Goal: Task Accomplishment & Management: Manage account settings

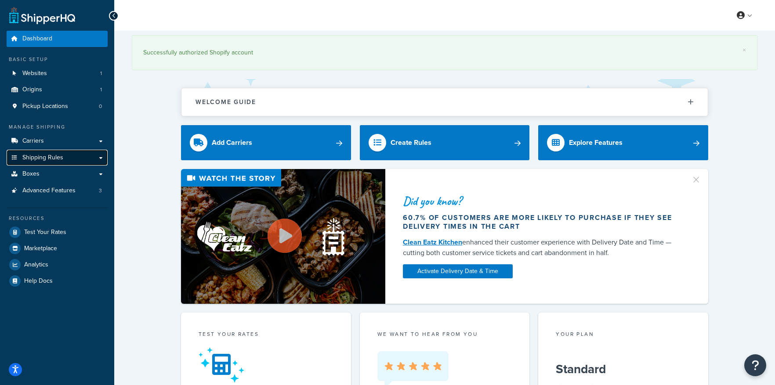
click at [66, 159] on link "Shipping Rules" at bounding box center [57, 158] width 101 height 16
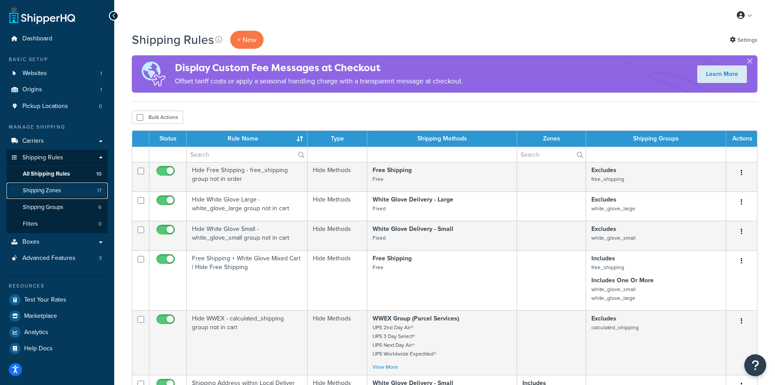
click at [65, 188] on link "Shipping Zones 17" at bounding box center [57, 191] width 101 height 16
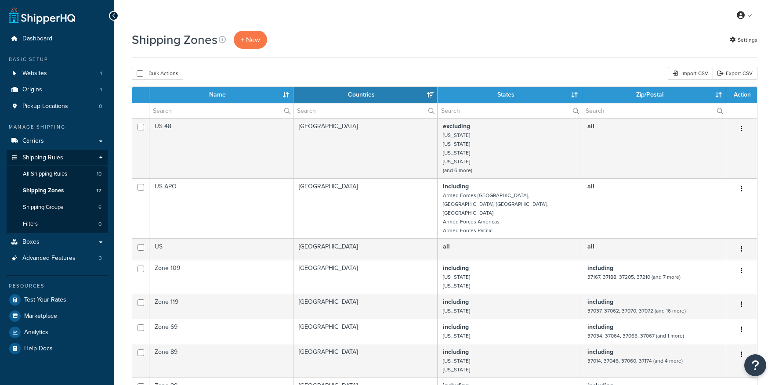
select select "15"
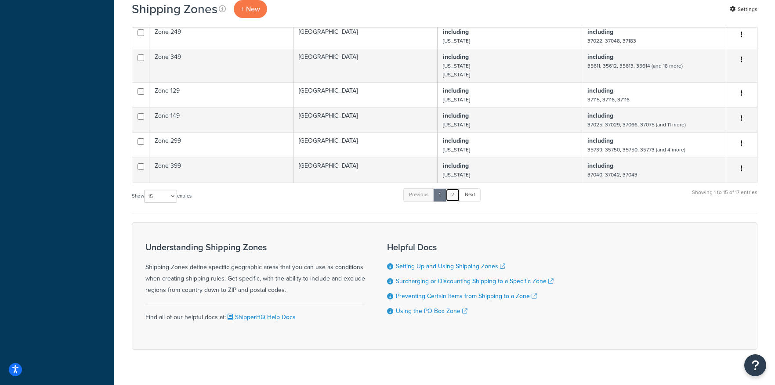
click at [456, 188] on link "2" at bounding box center [452, 194] width 14 height 13
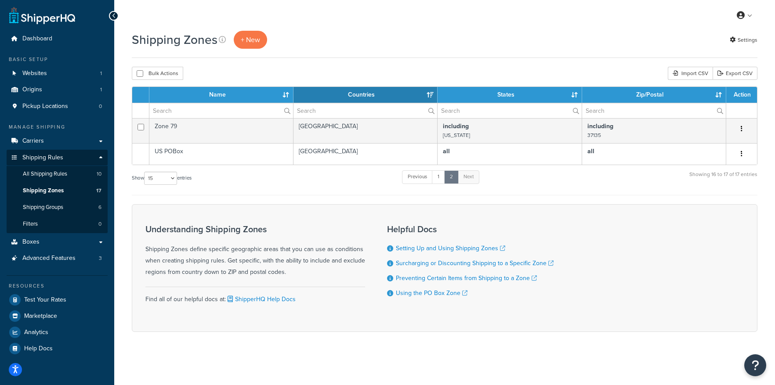
scroll to position [0, 0]
click at [441, 179] on link "1" at bounding box center [438, 176] width 13 height 13
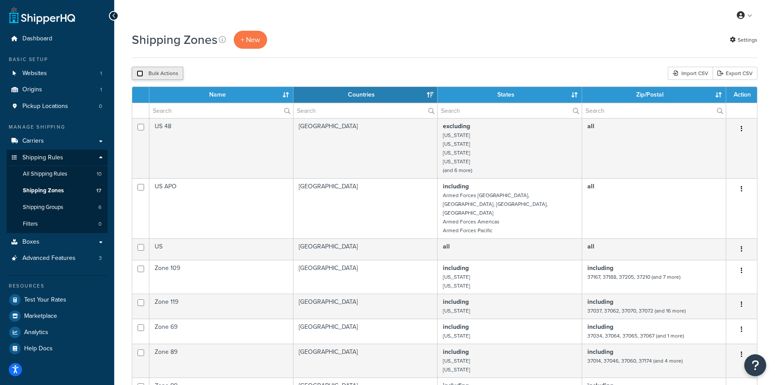
click at [137, 74] on input "checkbox" at bounding box center [140, 73] width 7 height 7
checkbox input "true"
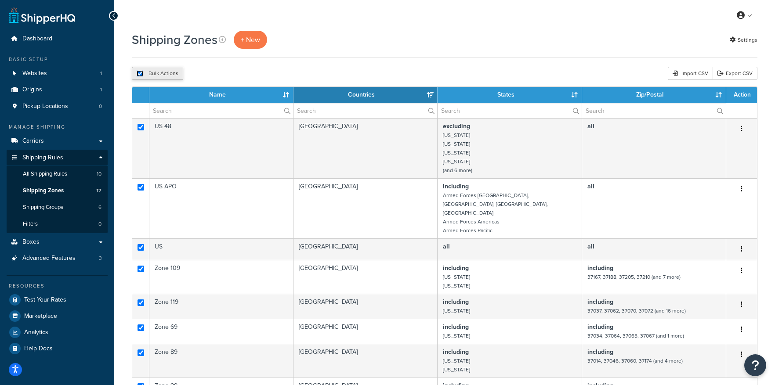
checkbox input "true"
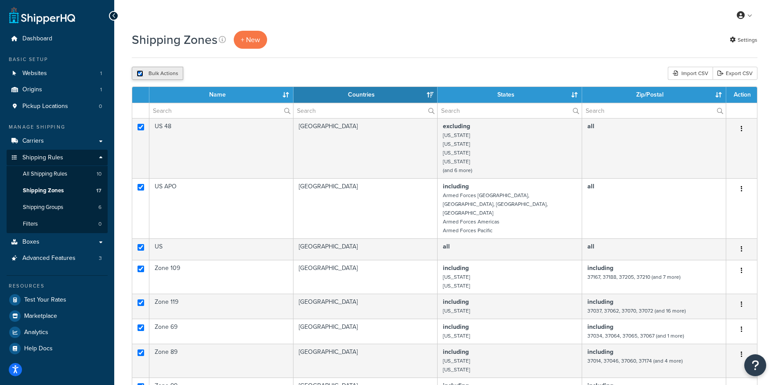
checkbox input "true"
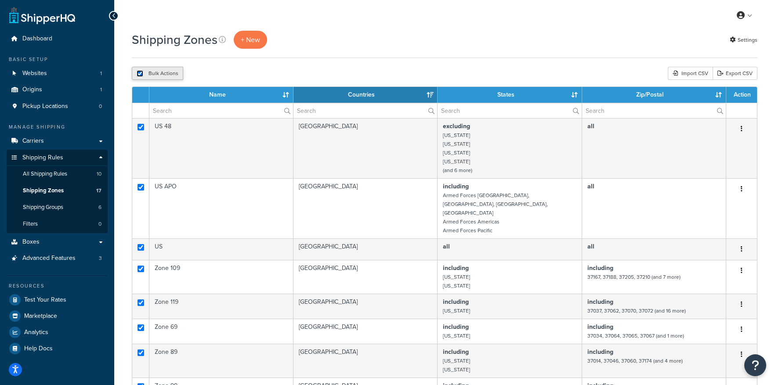
checkbox input "true"
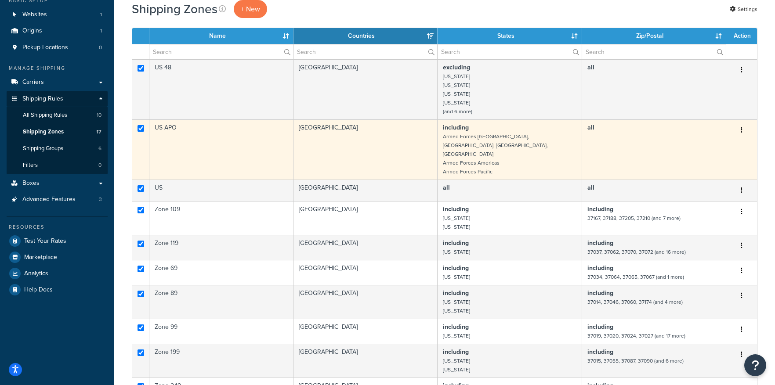
scroll to position [59, 0]
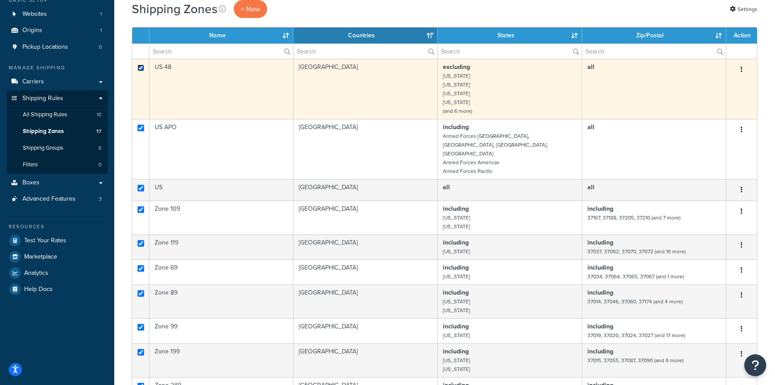
click at [142, 66] on input "checkbox" at bounding box center [140, 68] width 7 height 7
checkbox input "false"
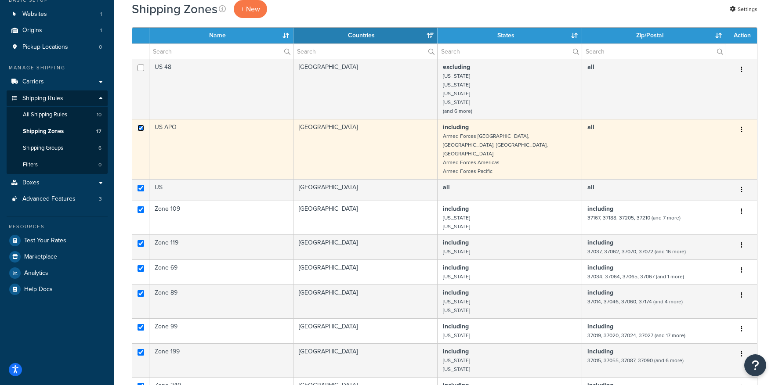
drag, startPoint x: 138, startPoint y: 127, endPoint x: 139, endPoint y: 161, distance: 33.8
click at [139, 129] on input "checkbox" at bounding box center [140, 128] width 7 height 7
checkbox input "false"
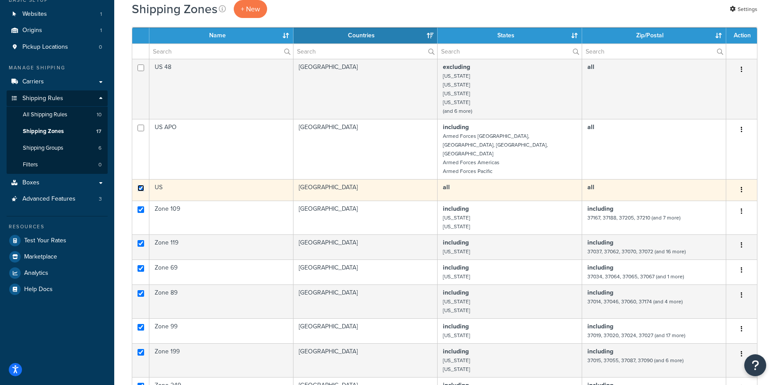
click at [139, 185] on input "checkbox" at bounding box center [140, 188] width 7 height 7
checkbox input "false"
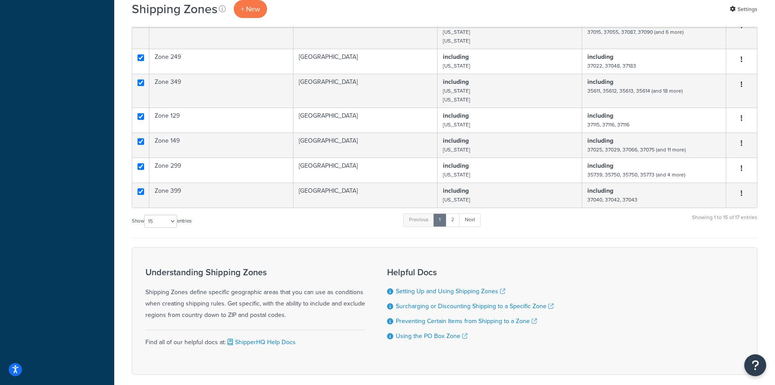
scroll to position [389, 0]
click at [164, 214] on select "10 15 25 50 100" at bounding box center [160, 220] width 33 height 13
select select "100"
click at [145, 227] on select "10 15 25 50 100" at bounding box center [160, 220] width 33 height 13
checkbox input "false"
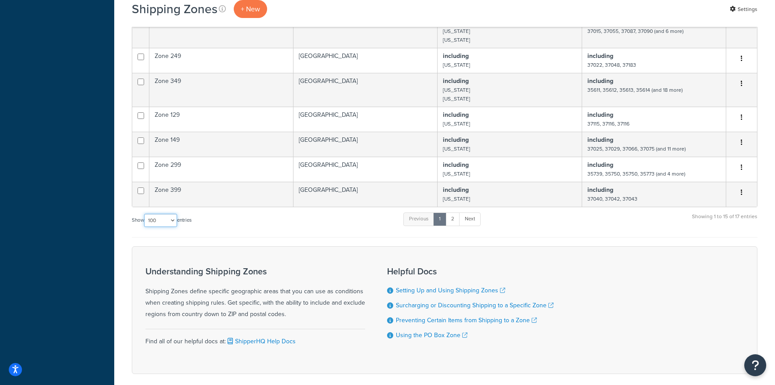
checkbox input "false"
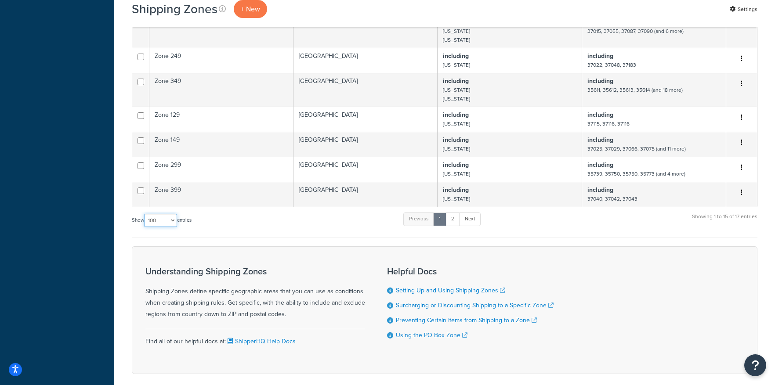
checkbox input "false"
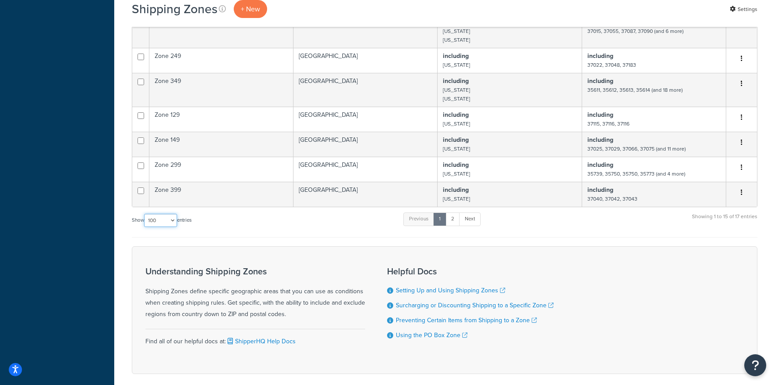
checkbox input "false"
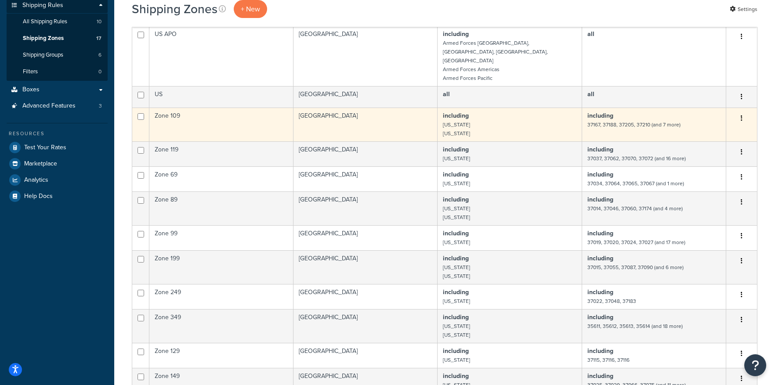
scroll to position [0, 0]
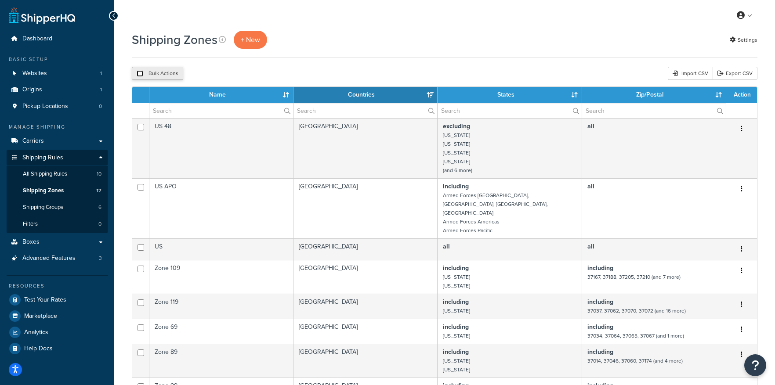
click at [140, 73] on input "checkbox" at bounding box center [140, 73] width 7 height 7
checkbox input "true"
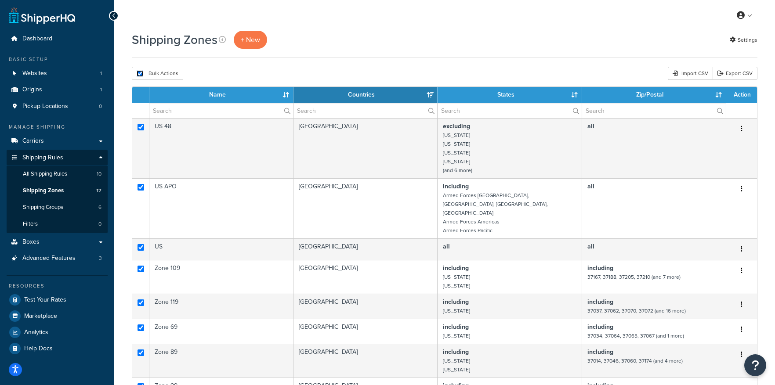
checkbox input "true"
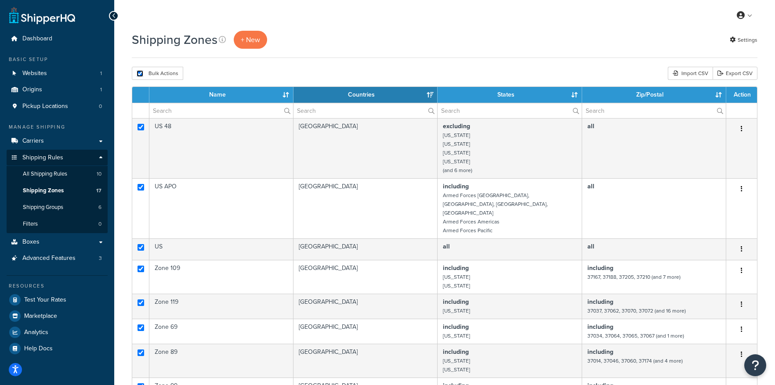
checkbox input "true"
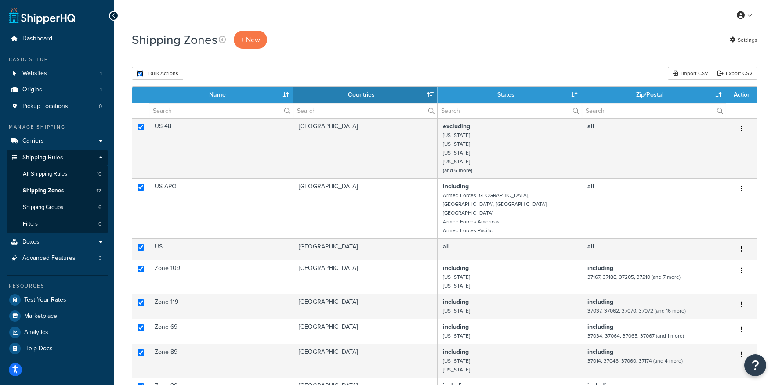
checkbox input "true"
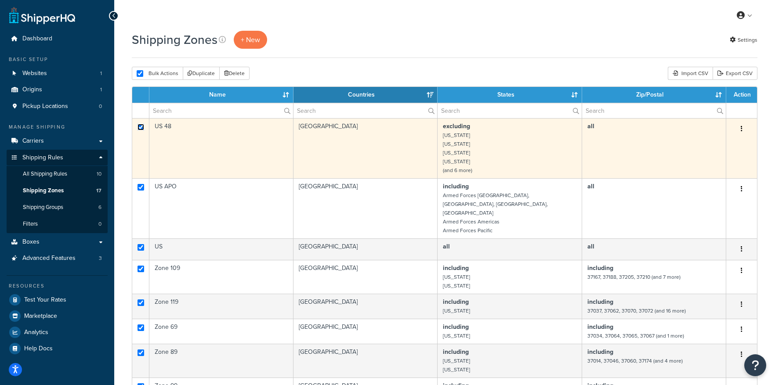
drag, startPoint x: 143, startPoint y: 126, endPoint x: 141, endPoint y: 153, distance: 26.4
click at [143, 127] on input "checkbox" at bounding box center [140, 127] width 7 height 7
checkbox input "false"
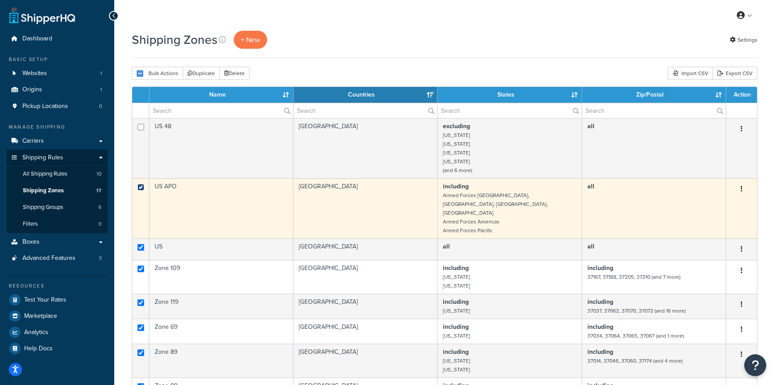
click at [138, 187] on input "checkbox" at bounding box center [140, 187] width 7 height 7
checkbox input "false"
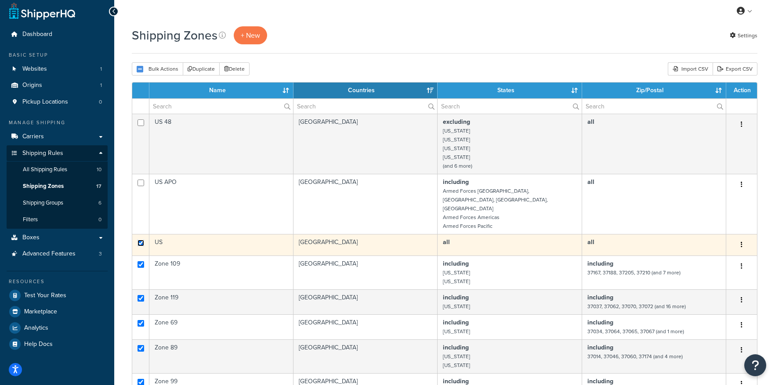
click at [137, 240] on input "checkbox" at bounding box center [140, 243] width 7 height 7
checkbox input "false"
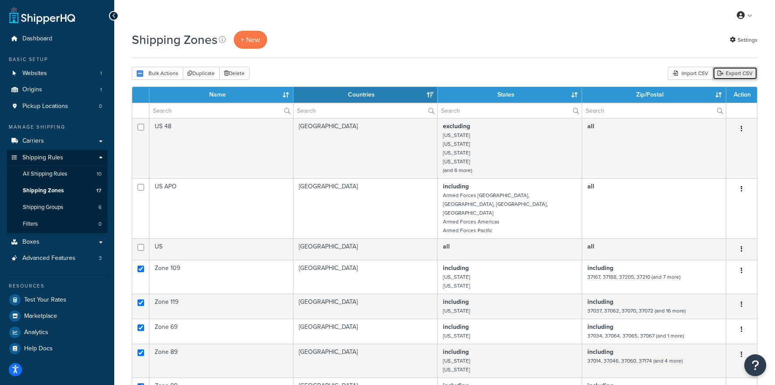
drag, startPoint x: 735, startPoint y: 71, endPoint x: 738, endPoint y: 75, distance: 5.3
click at [735, 71] on link "Export CSV" at bounding box center [734, 73] width 45 height 13
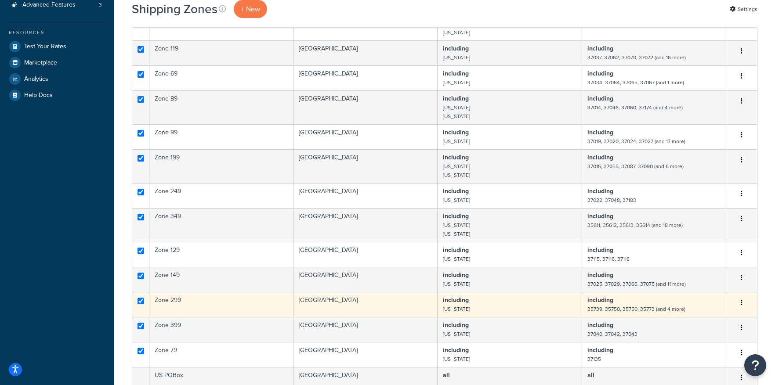
scroll to position [265, 0]
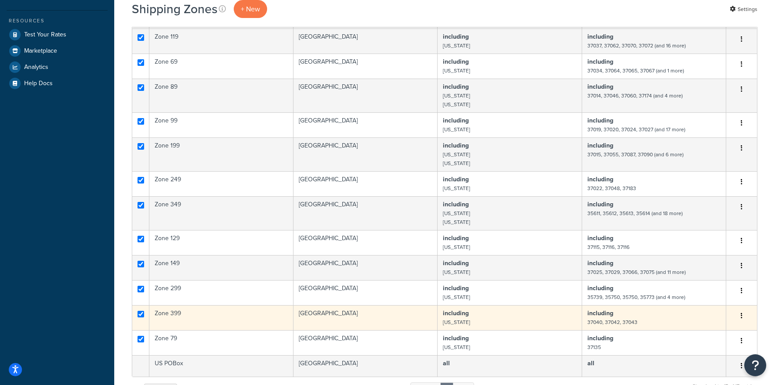
click at [691, 305] on td "including 37040, 37042, 37043" at bounding box center [654, 317] width 144 height 25
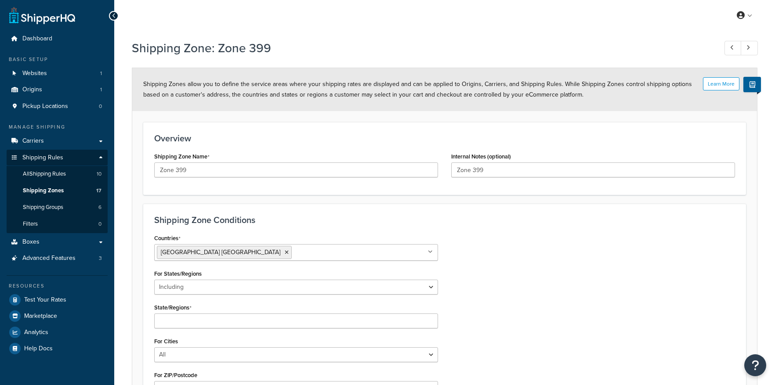
select select "including"
click at [72, 190] on link "Shipping Zones 17" at bounding box center [57, 191] width 101 height 16
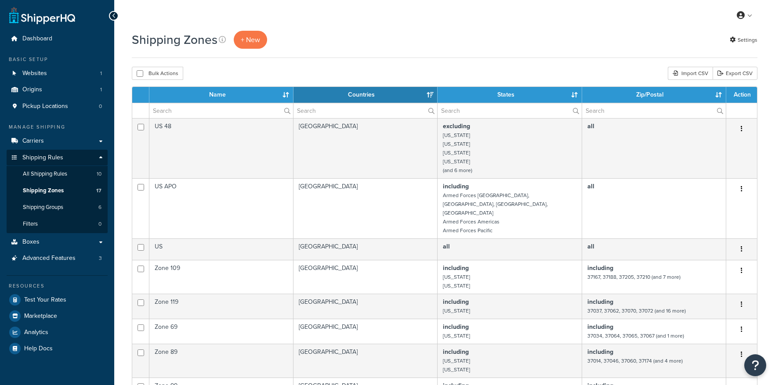
select select "15"
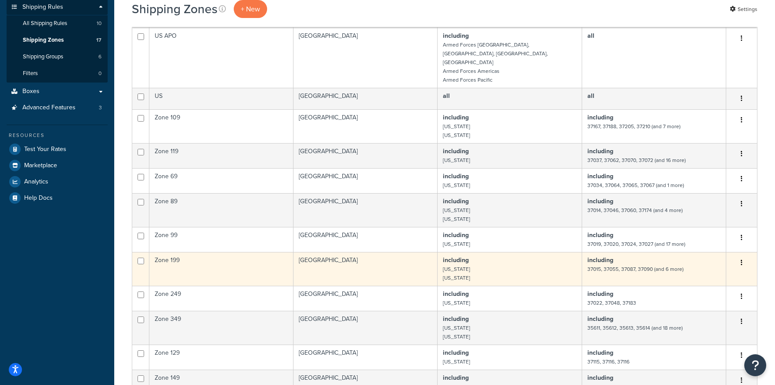
scroll to position [151, 0]
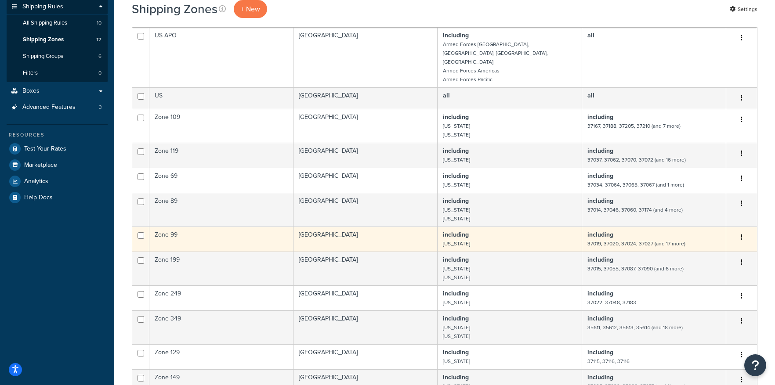
click at [742, 231] on button "button" at bounding box center [741, 238] width 12 height 14
click at [706, 242] on link "Edit" at bounding box center [705, 238] width 69 height 18
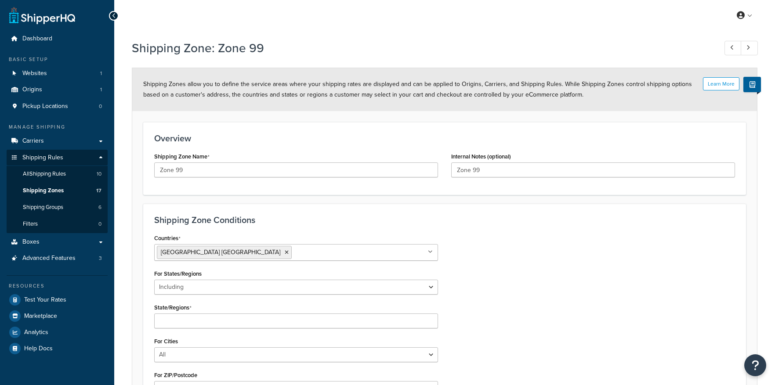
select select "including"
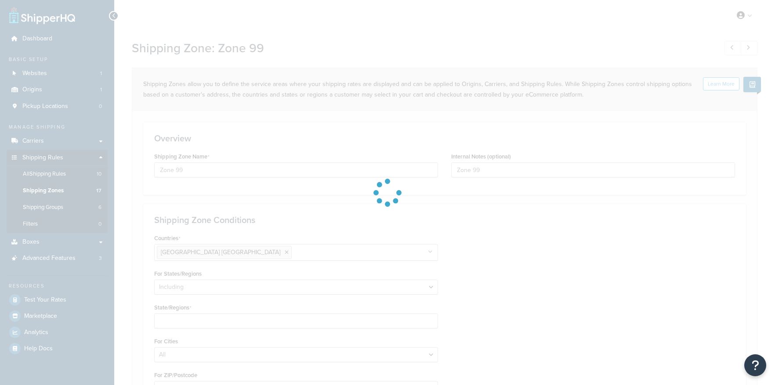
scroll to position [172, 0]
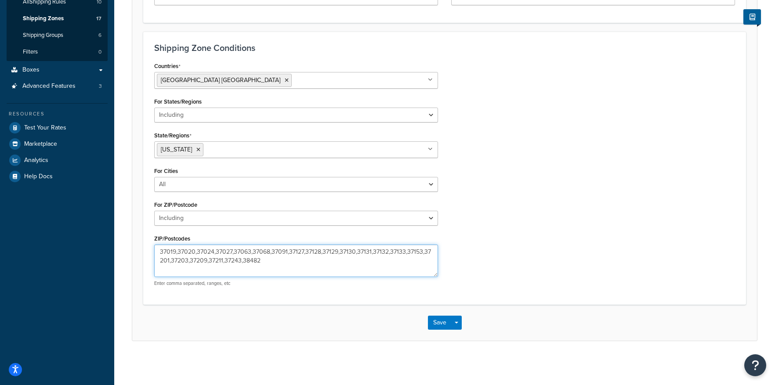
click at [296, 263] on textarea "37019,37020,37024,37027,37063,37068,37091,37127,37128,37129,37130,37131,37132,3…" at bounding box center [296, 261] width 284 height 32
paste textarea "37011"
click at [304, 261] on textarea "37019,37020,37024,37027,37063,37068,37091,37127,37128,37129,37130,37131,37132,3…" at bounding box center [296, 261] width 284 height 32
paste textarea "37013"
type textarea "37019,37020,37024,37027,37063,37068,37091,37127,37128,37129,37130,37131,37132,3…"
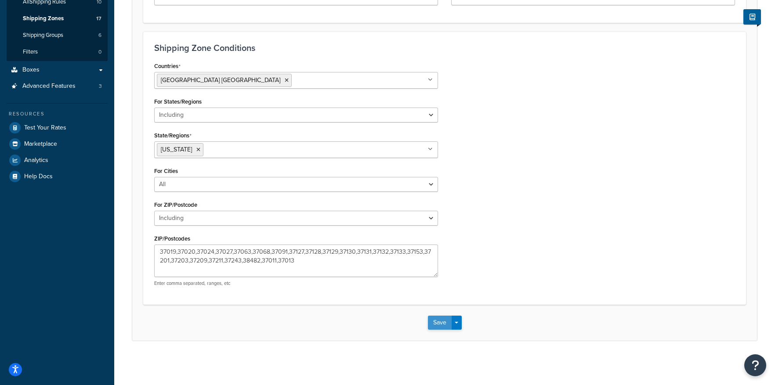
click at [436, 324] on button "Save" at bounding box center [440, 323] width 24 height 14
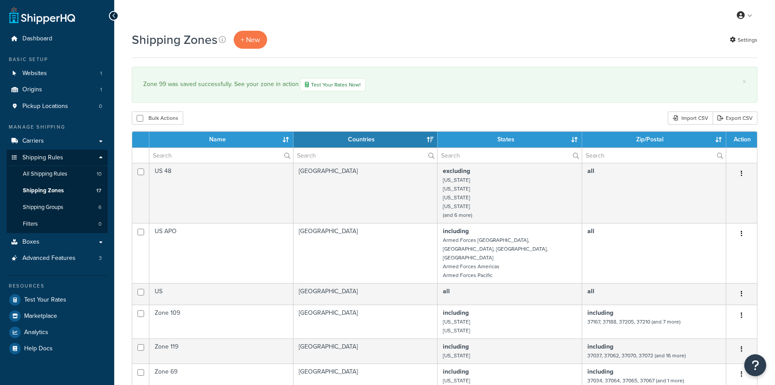
select select "15"
click at [59, 194] on span "Shipping Zones" at bounding box center [43, 190] width 41 height 7
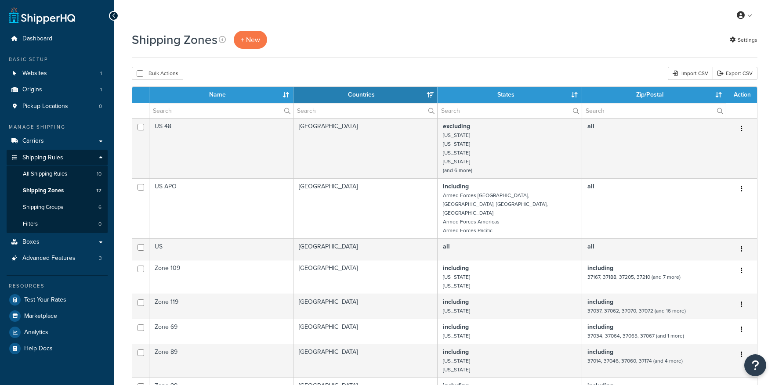
select select "15"
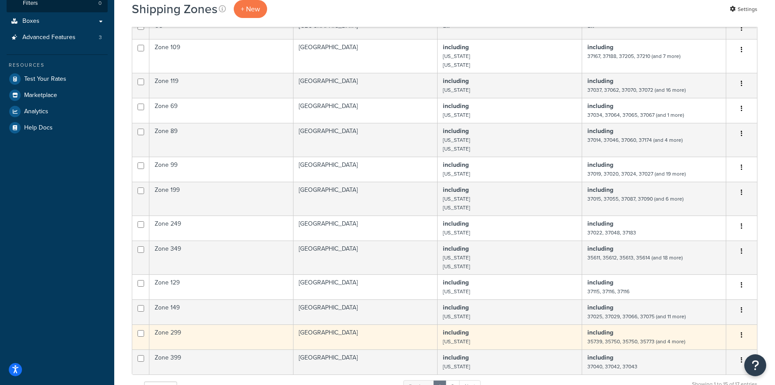
click at [169, 325] on td "Zone 299" at bounding box center [221, 337] width 144 height 25
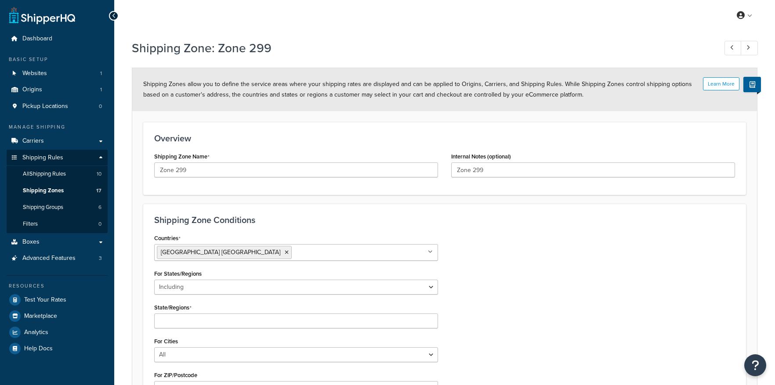
select select "including"
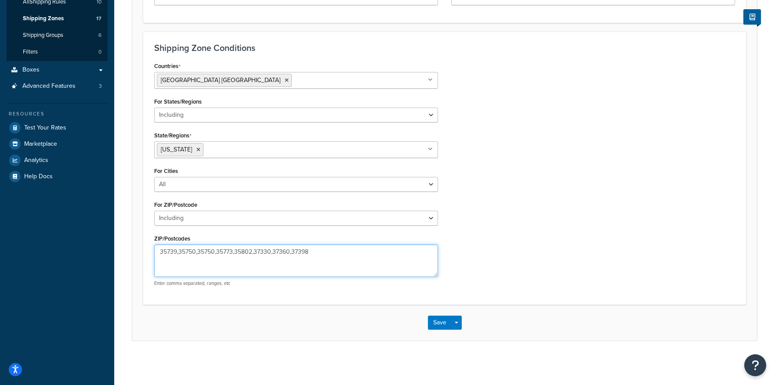
click at [351, 249] on textarea "35739,35750,35750,35773,35802,37330,37360,37398" at bounding box center [296, 261] width 284 height 32
paste textarea "37388"
type textarea "35739,35750,35750,35773,35802,37330,37360,37398,37388"
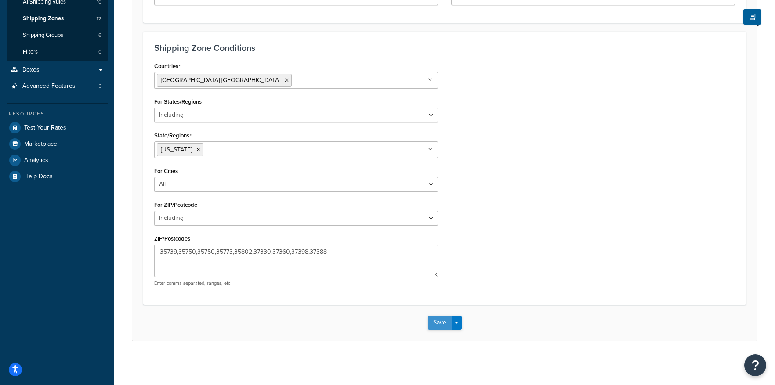
click at [433, 320] on button "Save" at bounding box center [440, 323] width 24 height 14
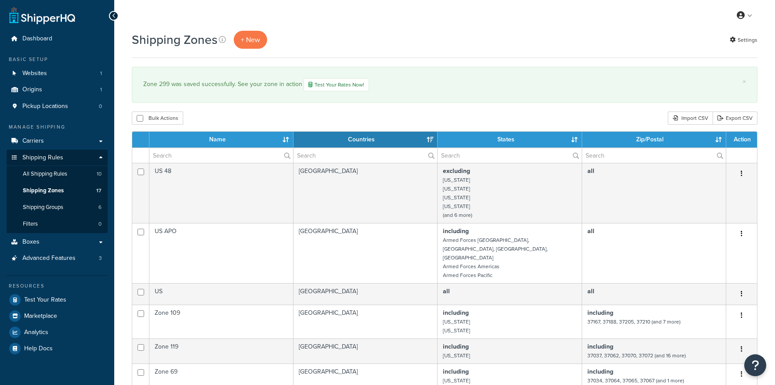
select select "15"
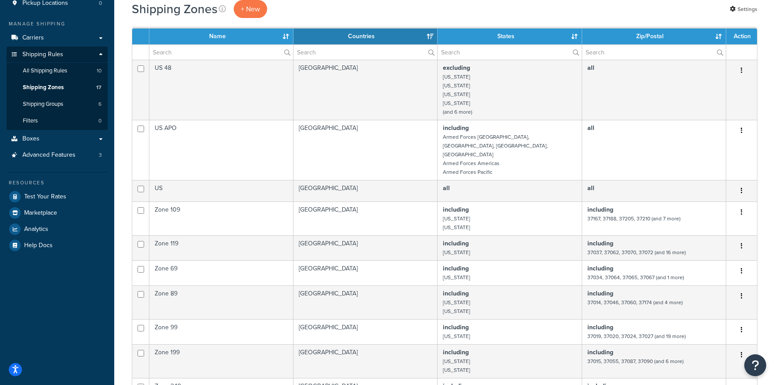
scroll to position [108, 0]
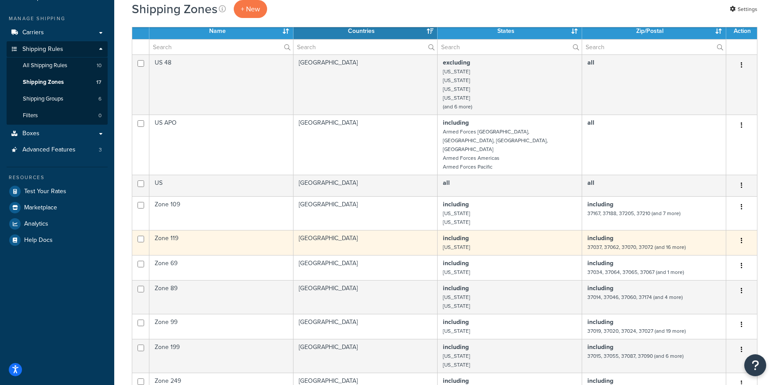
click at [740, 238] on icon "button" at bounding box center [741, 241] width 2 height 6
click at [704, 241] on link "Edit" at bounding box center [705, 242] width 69 height 18
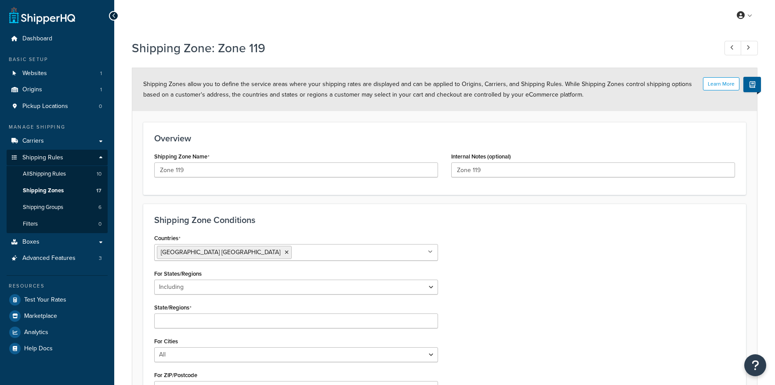
select select "including"
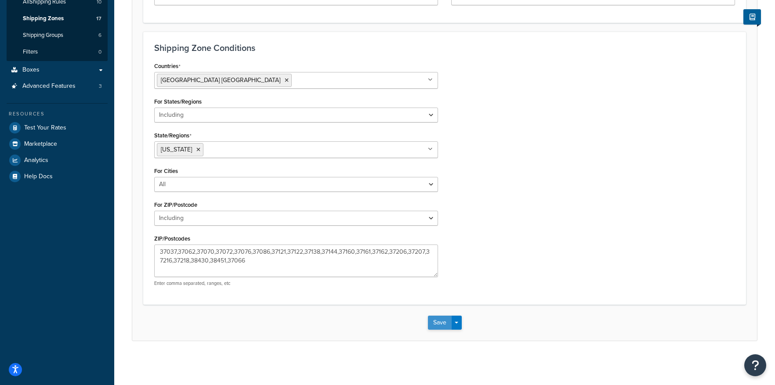
click at [440, 327] on button "Save" at bounding box center [440, 323] width 24 height 14
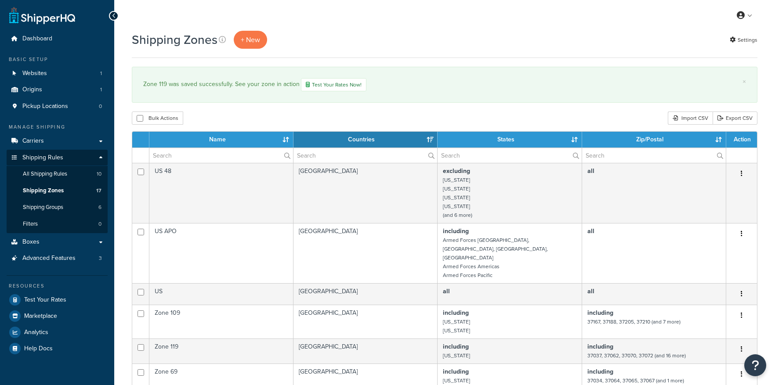
select select "15"
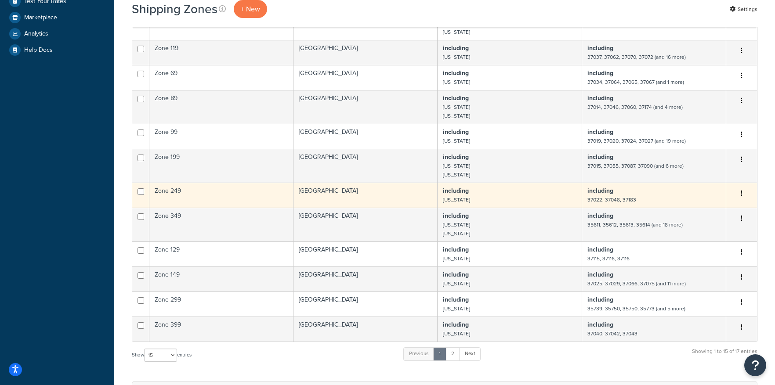
scroll to position [300, 0]
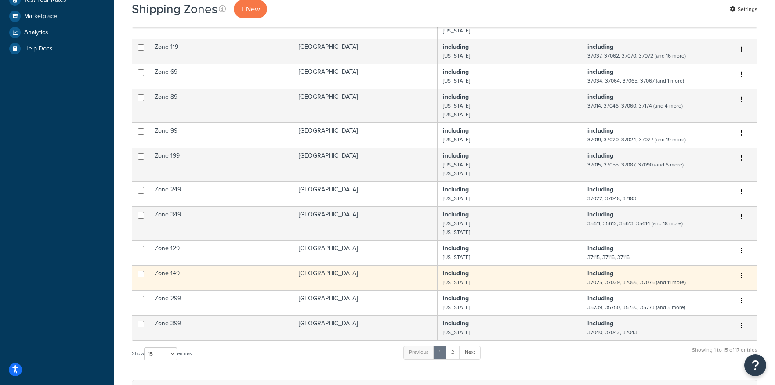
click at [735, 269] on button "button" at bounding box center [741, 276] width 12 height 14
click at [702, 274] on link "Edit" at bounding box center [705, 277] width 69 height 18
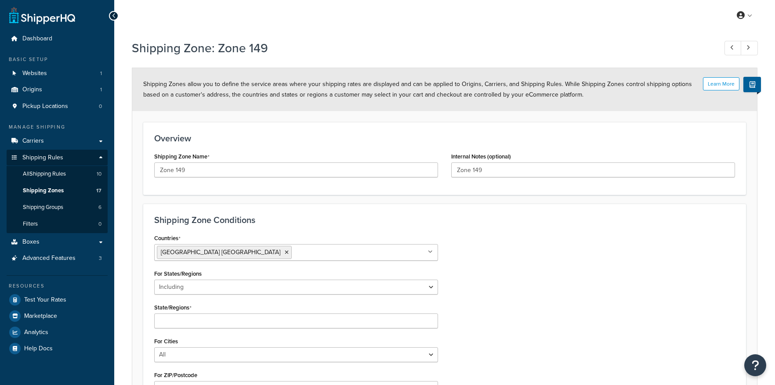
select select "including"
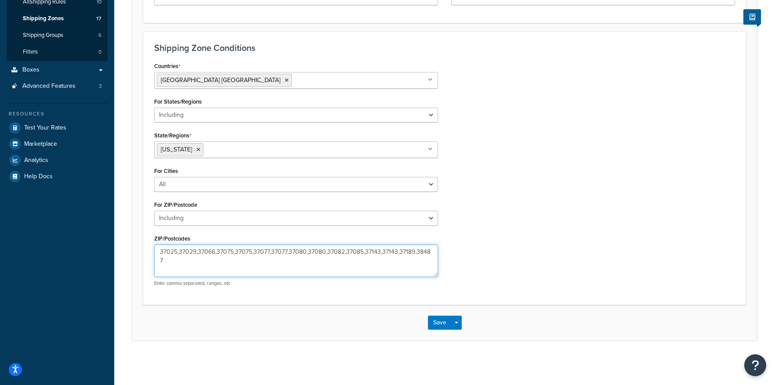
click at [209, 252] on textarea "37025,37029,37066,37075,37075,37077,37077,37080,37080,37082,37085,37143,37143,3…" at bounding box center [296, 261] width 284 height 32
click at [203, 253] on textarea "37025,37029,37066,37075,37075,37077,37077,37080,37080,37082,37085,37143,37143,3…" at bounding box center [296, 261] width 284 height 32
click at [214, 251] on textarea "37025,37029,37066,37075,37075,37077,37077,37080,37080,37082,37085,37143,37143,3…" at bounding box center [296, 261] width 284 height 32
type textarea "37025,37029,37075,37075,37077,37077,37080,37080,37082,37085,37143,37143,37189,3…"
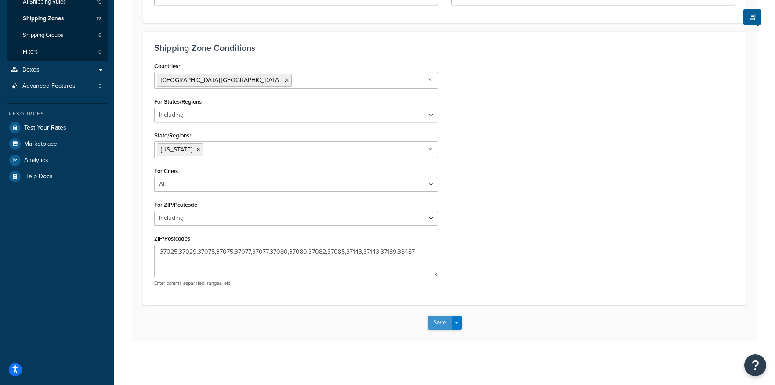
click at [436, 319] on button "Save" at bounding box center [440, 323] width 24 height 14
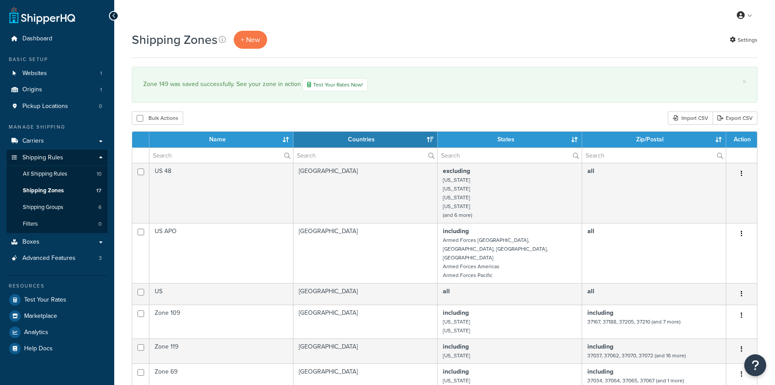
select select "15"
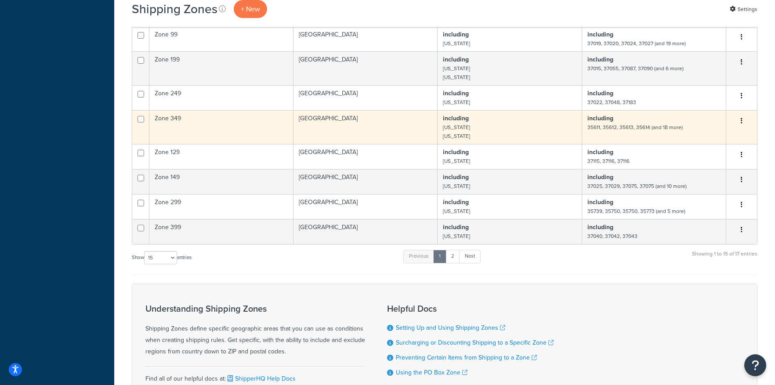
scroll to position [398, 0]
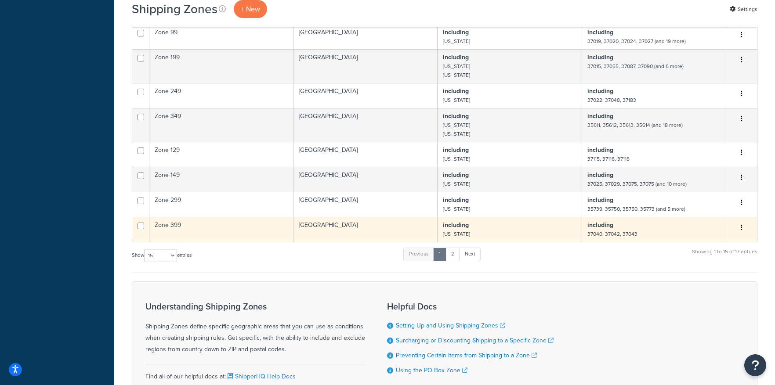
click at [746, 221] on button "button" at bounding box center [741, 228] width 12 height 14
click at [713, 226] on link "Edit" at bounding box center [705, 229] width 69 height 18
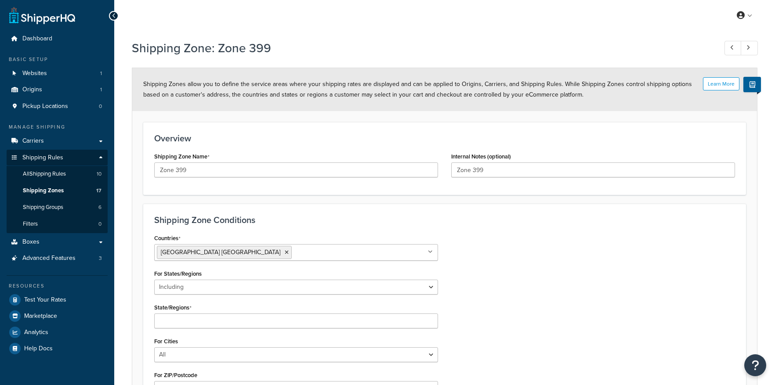
select select "including"
click at [63, 191] on span "Shipping Zones" at bounding box center [43, 190] width 41 height 7
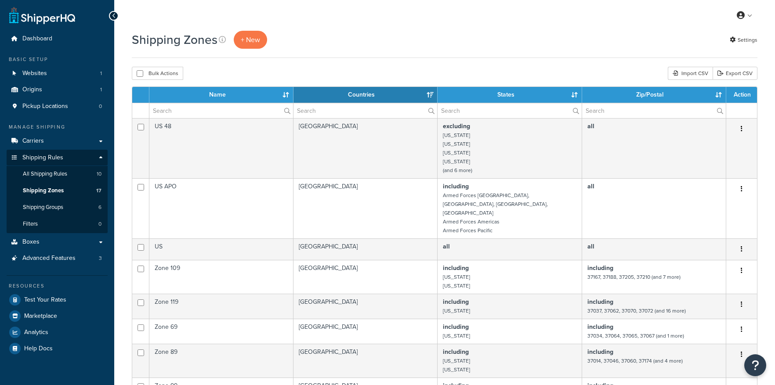
select select "15"
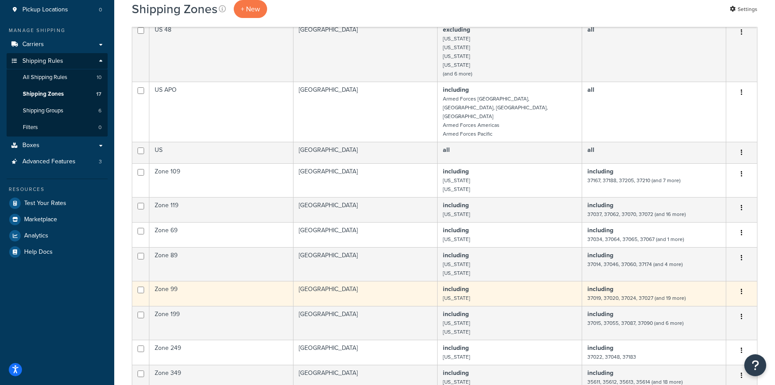
scroll to position [148, 0]
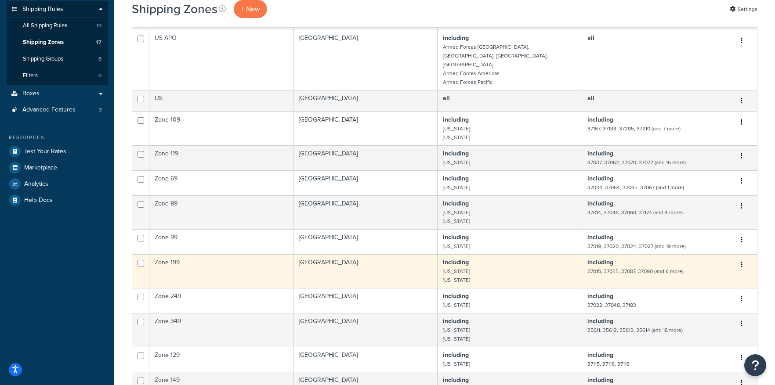
click at [196, 254] on td "Zone 199" at bounding box center [221, 271] width 144 height 34
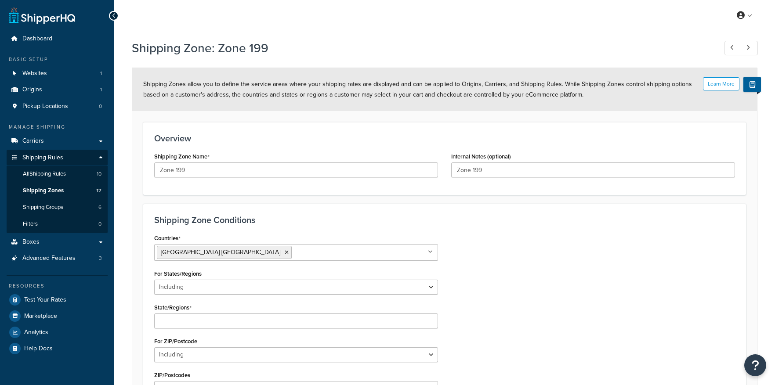
select select "including"
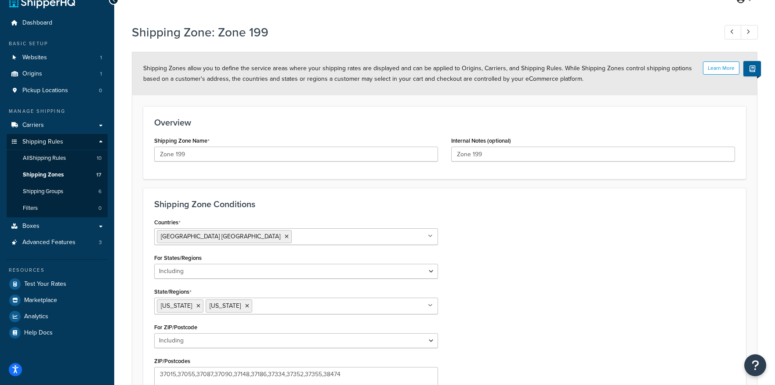
scroll to position [17, 0]
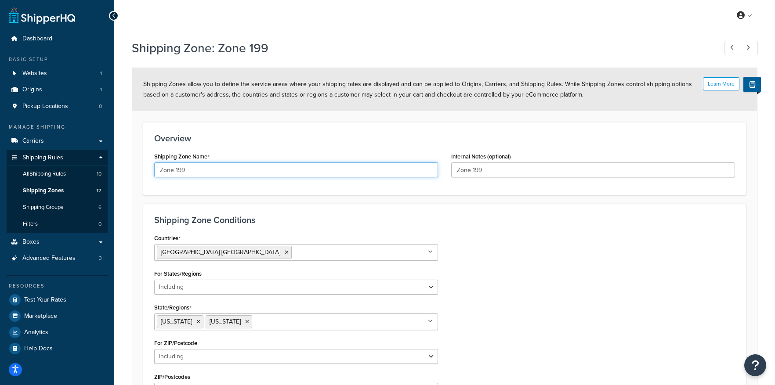
click at [205, 165] on input "Zone 199" at bounding box center [296, 169] width 284 height 15
click at [54, 188] on span "Shipping Zones" at bounding box center [43, 190] width 41 height 7
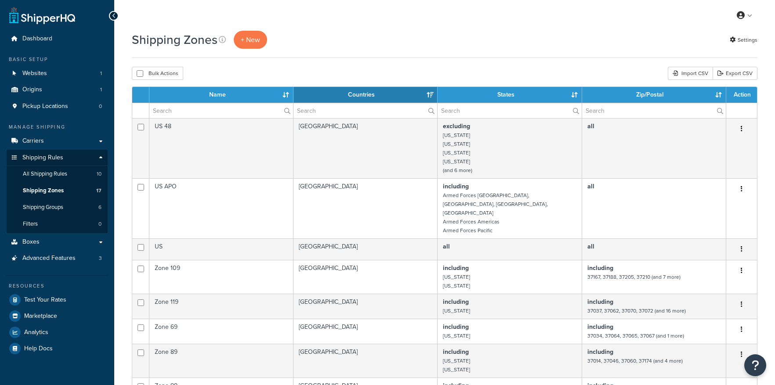
select select "15"
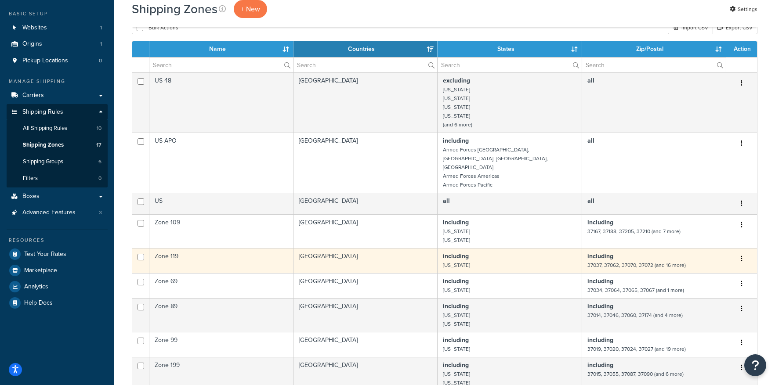
scroll to position [48, 0]
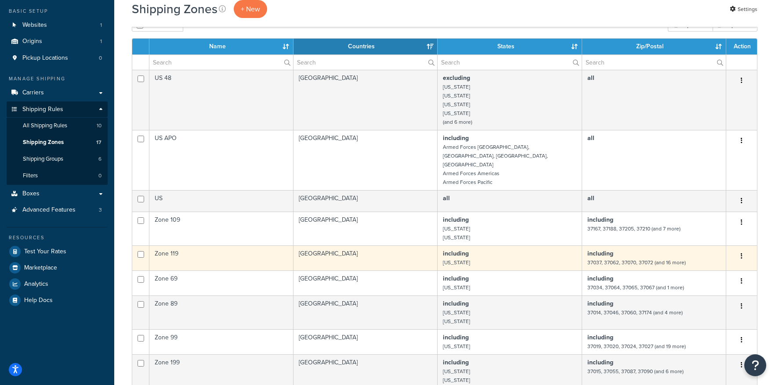
click at [202, 245] on td "Zone 119" at bounding box center [221, 257] width 144 height 25
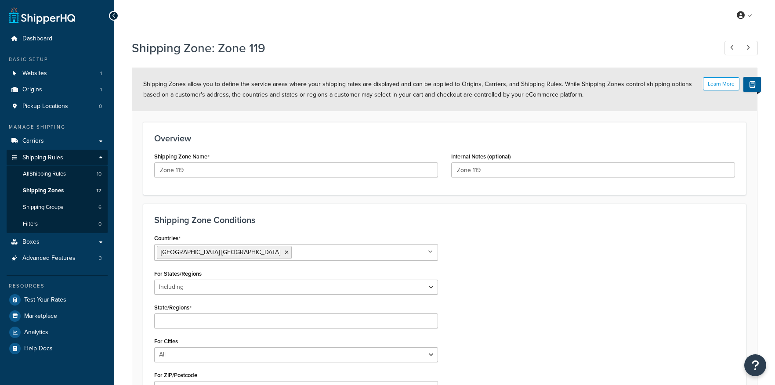
select select "including"
click at [54, 193] on span "Shipping Zones" at bounding box center [43, 190] width 41 height 7
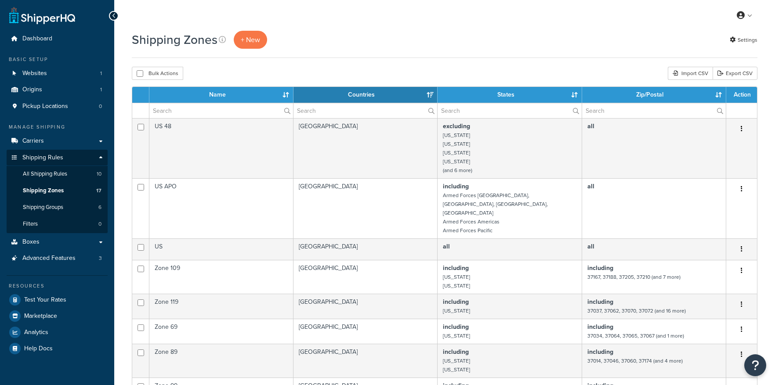
select select "15"
click at [134, 70] on button "Bulk Actions" at bounding box center [157, 73] width 51 height 13
checkbox input "true"
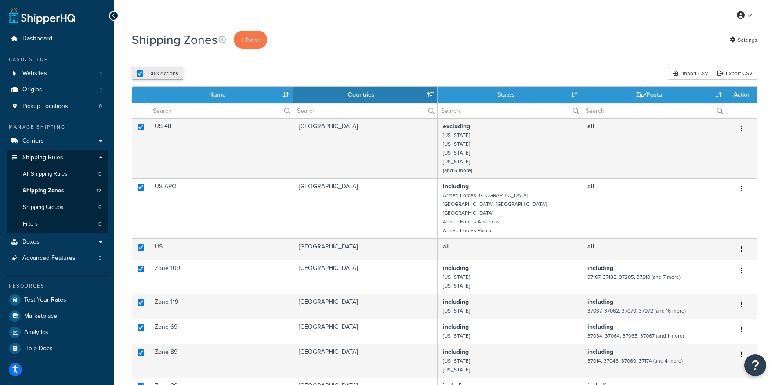
checkbox input "true"
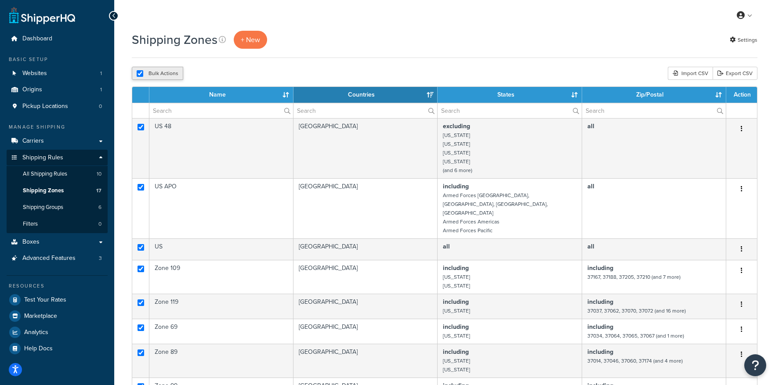
checkbox input "true"
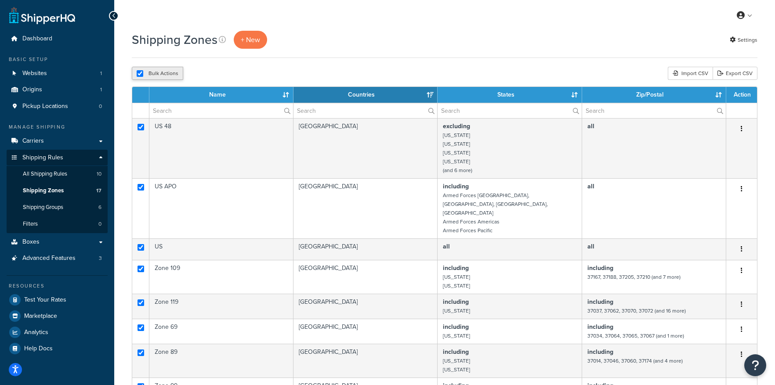
checkbox input "true"
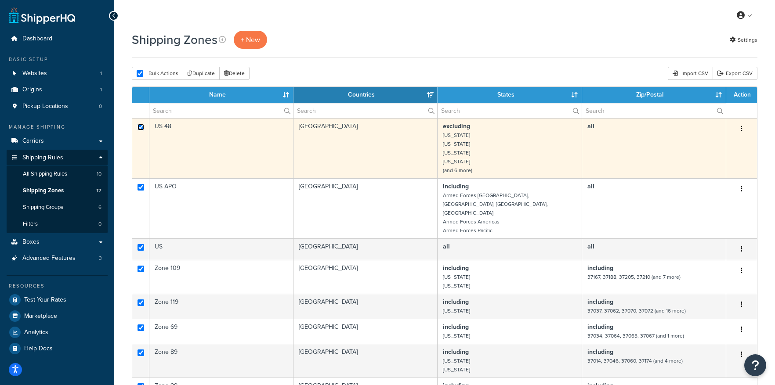
click at [139, 129] on input "checkbox" at bounding box center [140, 127] width 7 height 7
checkbox input "false"
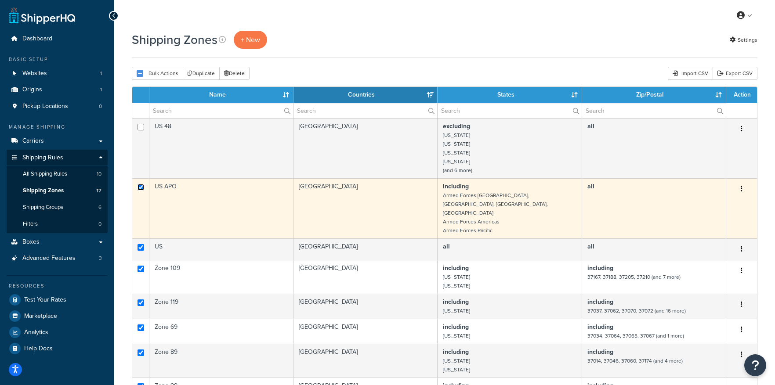
click at [138, 186] on input "checkbox" at bounding box center [140, 187] width 7 height 7
checkbox input "false"
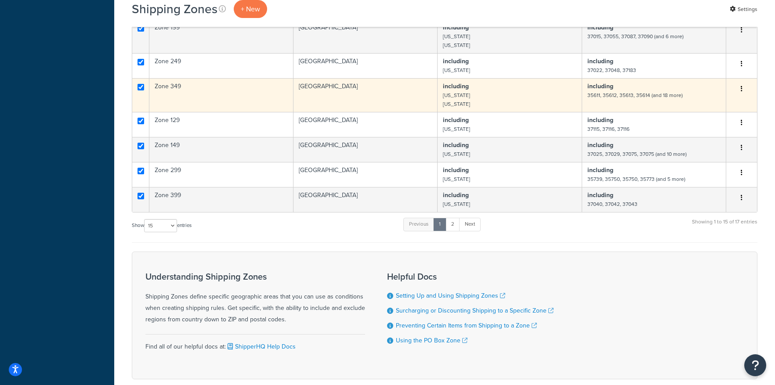
scroll to position [413, 0]
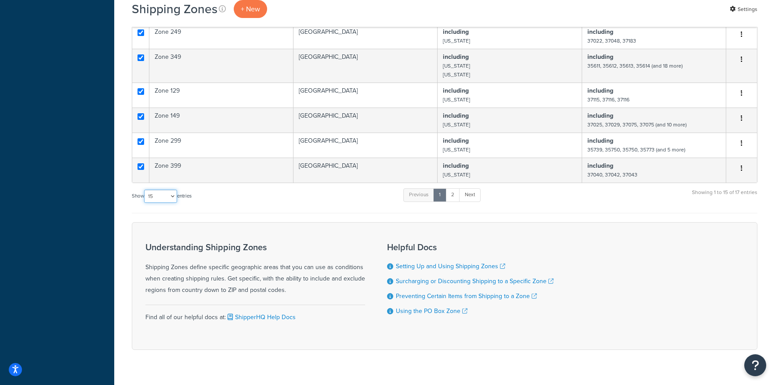
click at [159, 190] on select "10 15 25 50 100" at bounding box center [160, 196] width 33 height 13
select select "100"
click at [145, 203] on select "10 15 25 50 100" at bounding box center [160, 196] width 33 height 13
checkbox input "false"
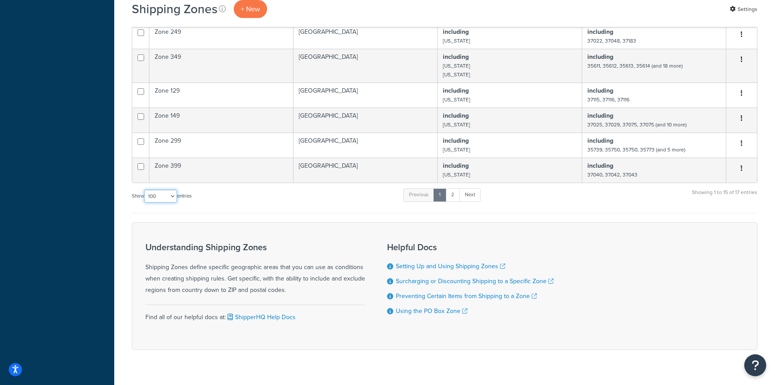
checkbox input "false"
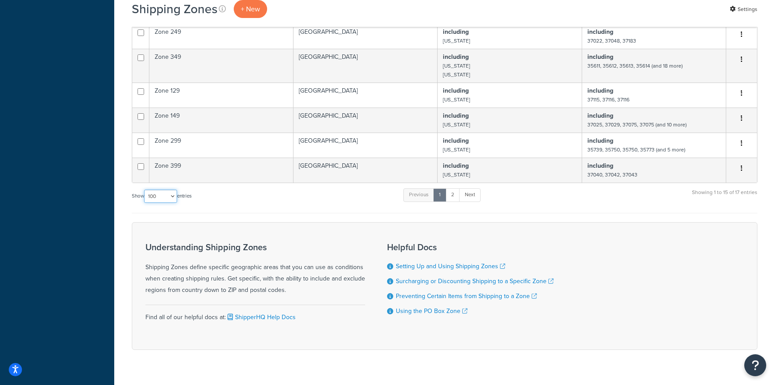
checkbox input "false"
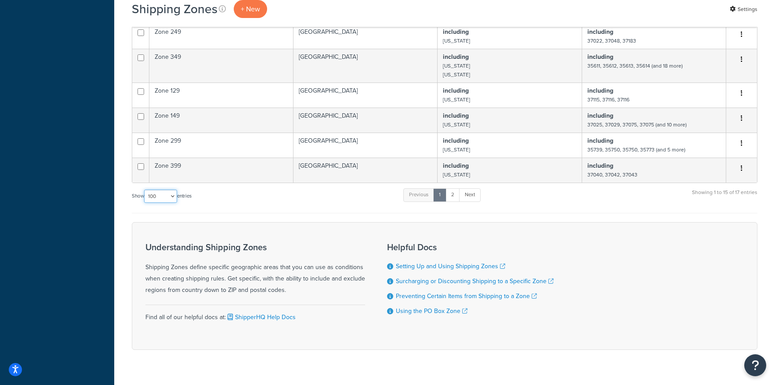
checkbox input "false"
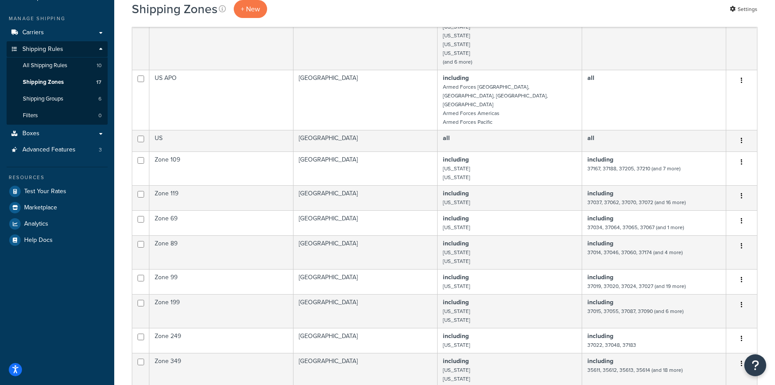
scroll to position [0, 0]
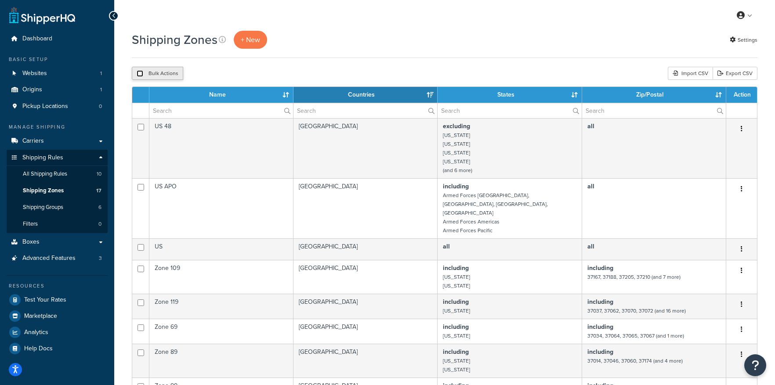
click at [140, 75] on input "checkbox" at bounding box center [140, 73] width 7 height 7
checkbox input "true"
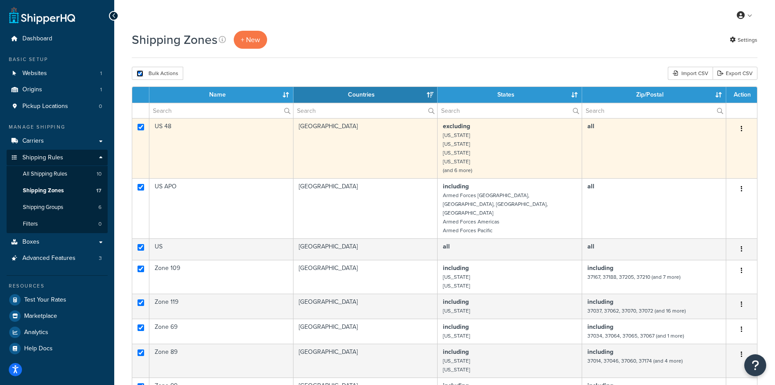
checkbox input "true"
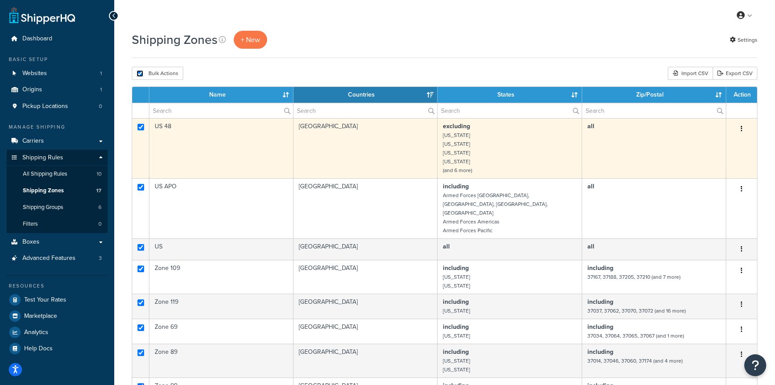
checkbox input "true"
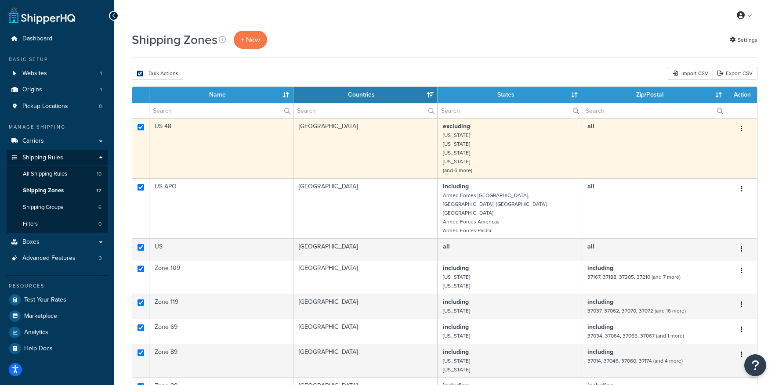
checkbox input "true"
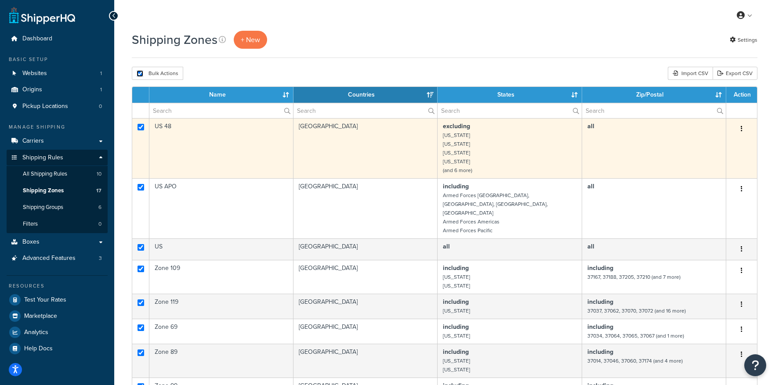
checkbox input "true"
click at [140, 130] on input "checkbox" at bounding box center [140, 127] width 7 height 7
checkbox input "false"
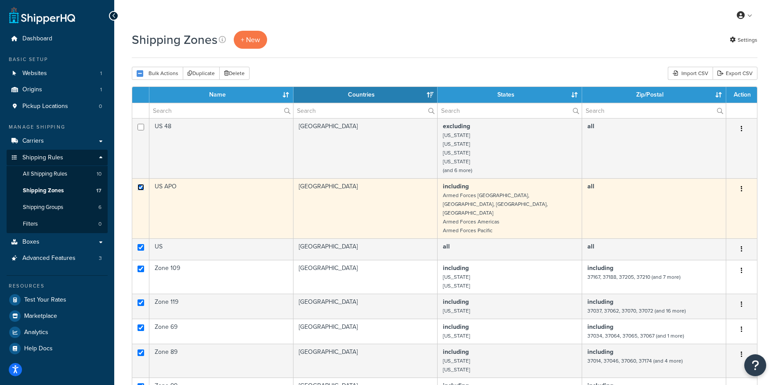
click at [140, 185] on input "checkbox" at bounding box center [140, 187] width 7 height 7
checkbox input "false"
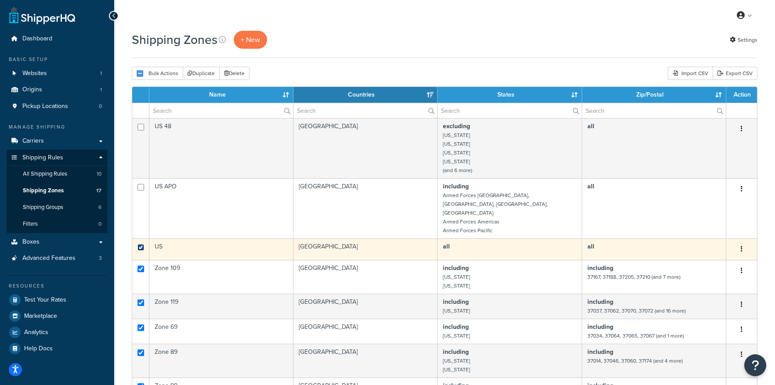
click at [137, 244] on input "checkbox" at bounding box center [140, 247] width 7 height 7
checkbox input "false"
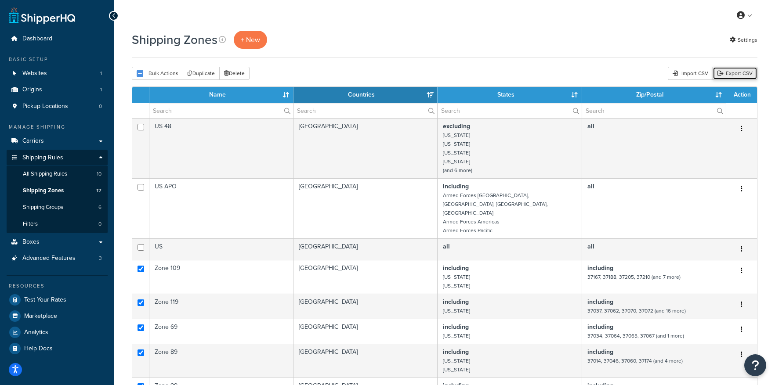
click at [740, 74] on link "Export CSV" at bounding box center [734, 73] width 45 height 13
